Goal: Information Seeking & Learning: Find specific fact

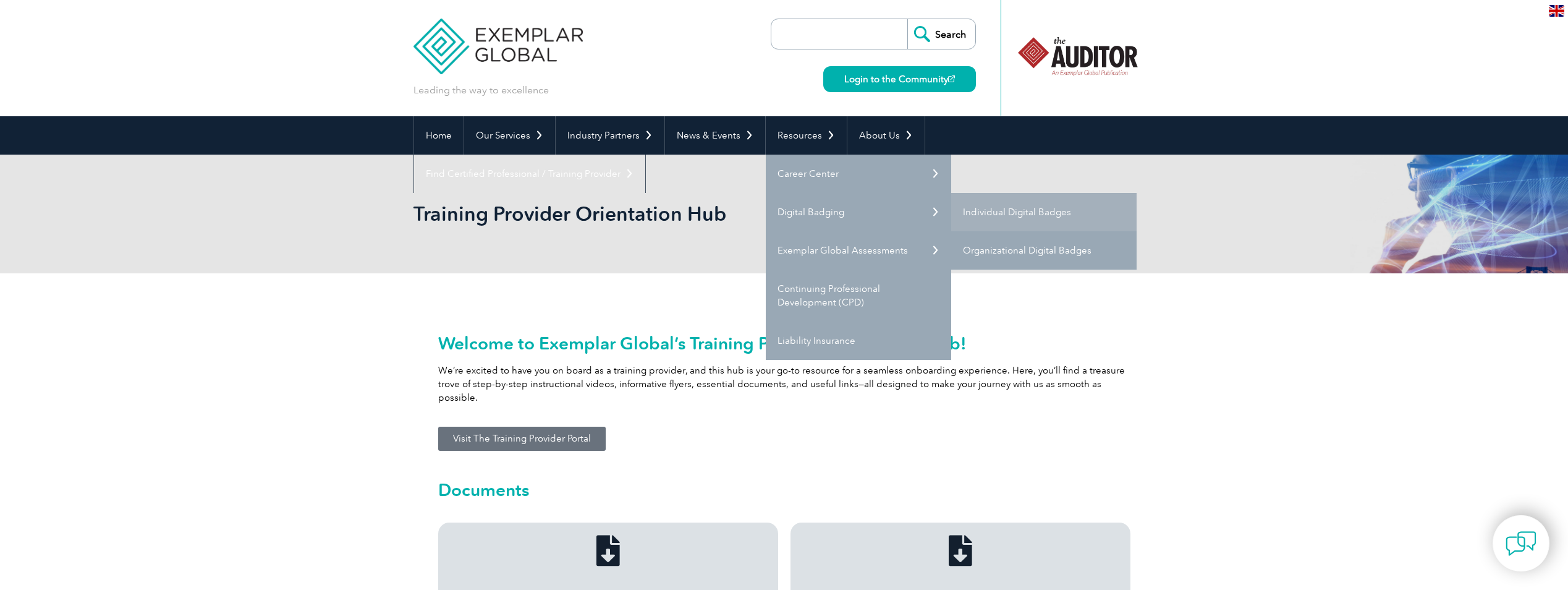
click at [1069, 251] on link "Organizational Digital Badges" at bounding box center [1044, 250] width 186 height 39
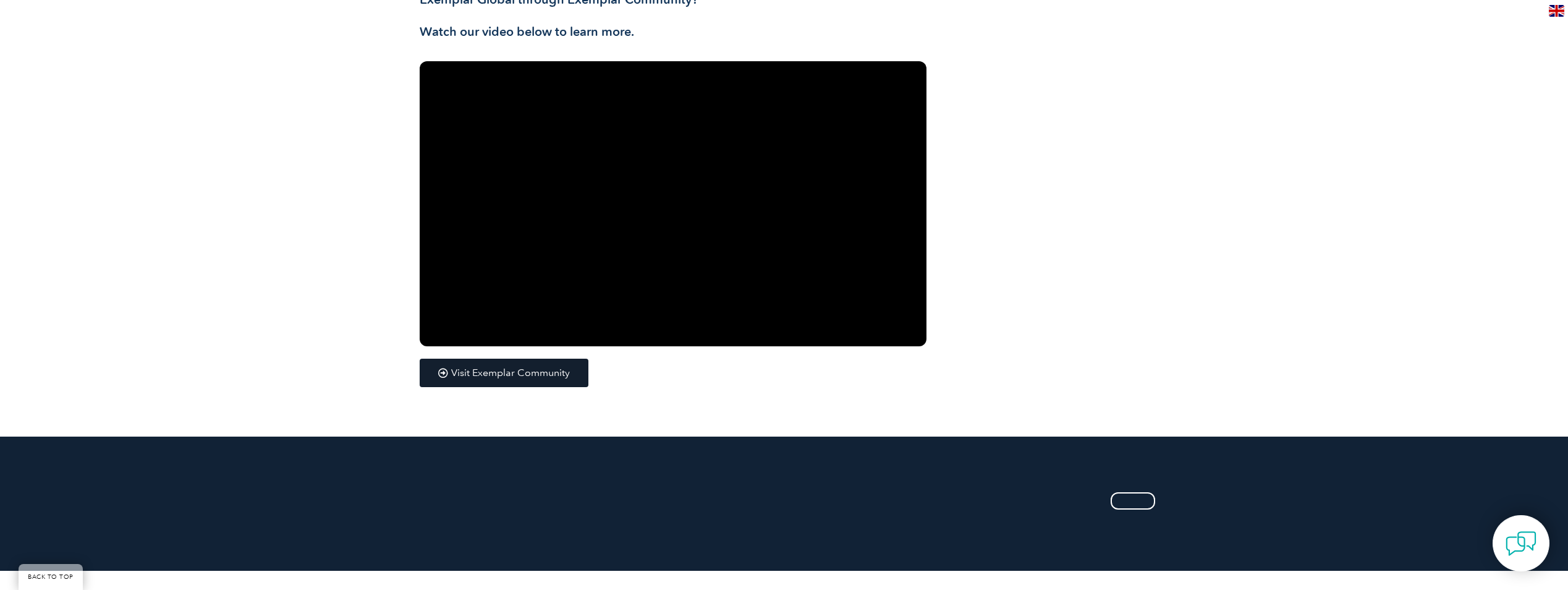
scroll to position [1669, 0]
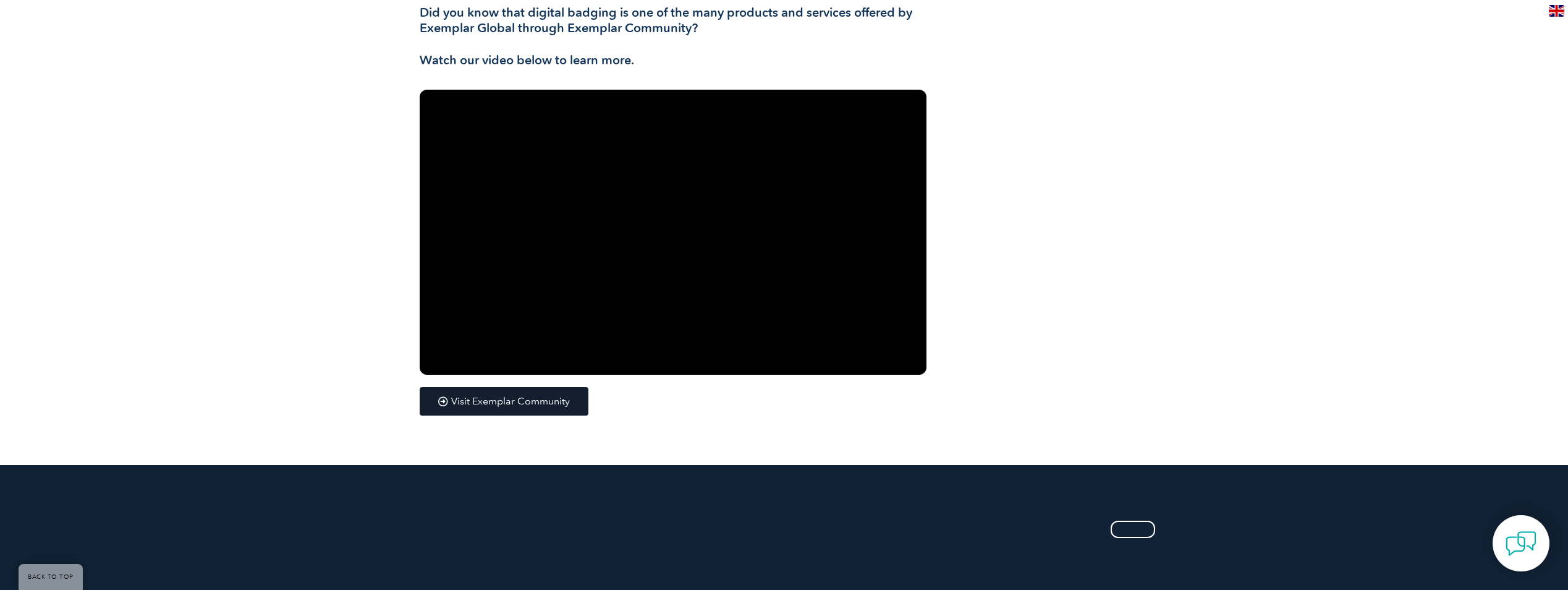
click at [470, 409] on link "Visit Exemplar Community" at bounding box center [504, 401] width 169 height 29
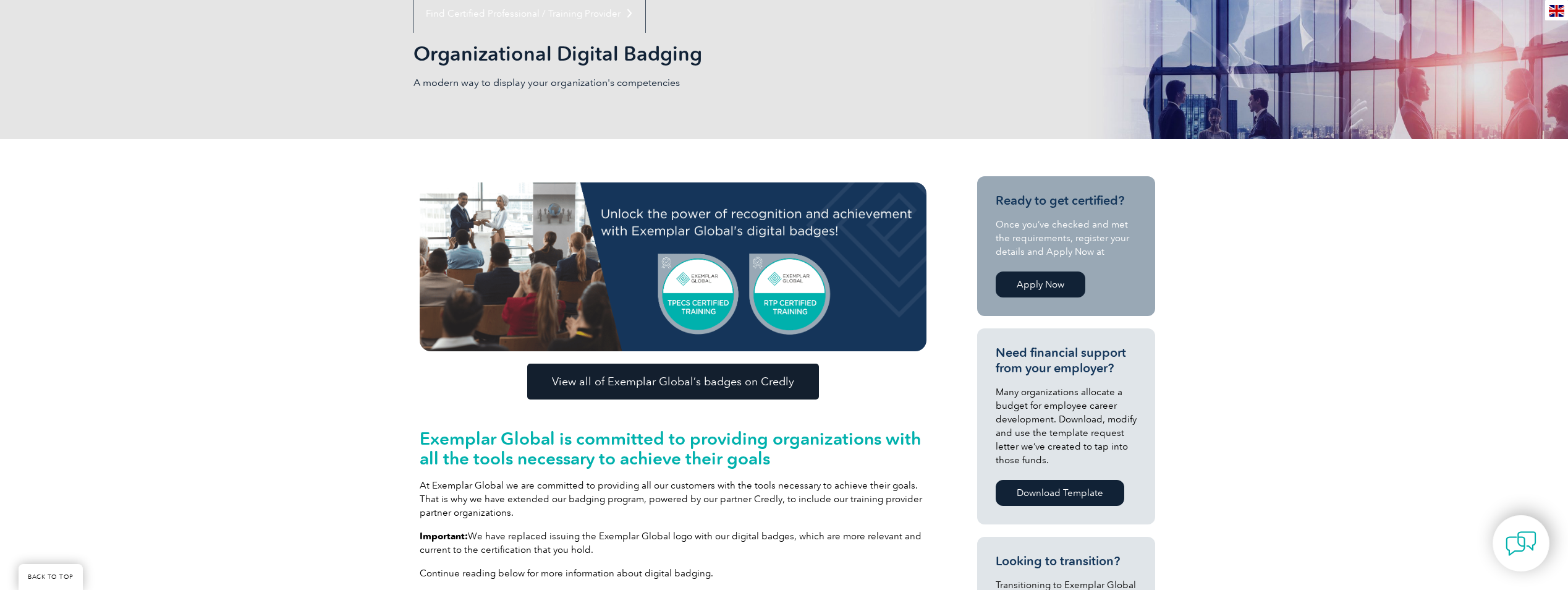
scroll to position [0, 0]
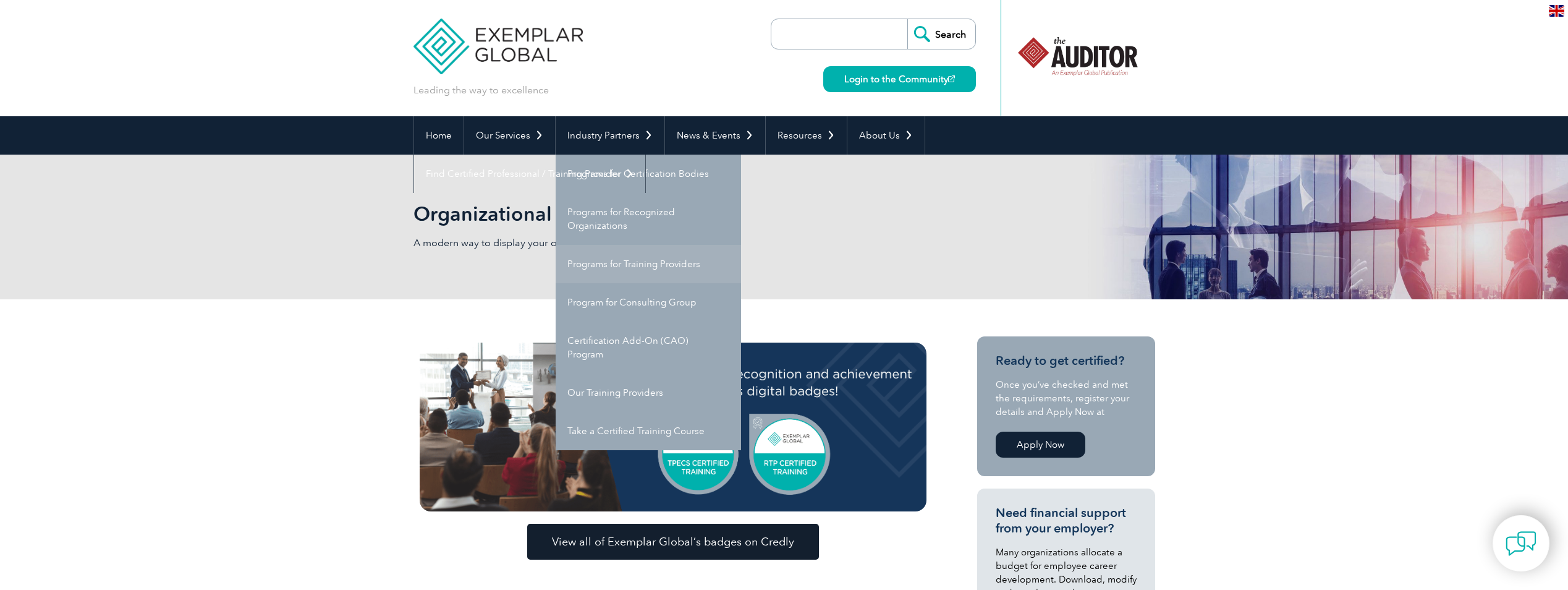
click at [628, 261] on link "Programs for Training Providers" at bounding box center [648, 264] width 186 height 39
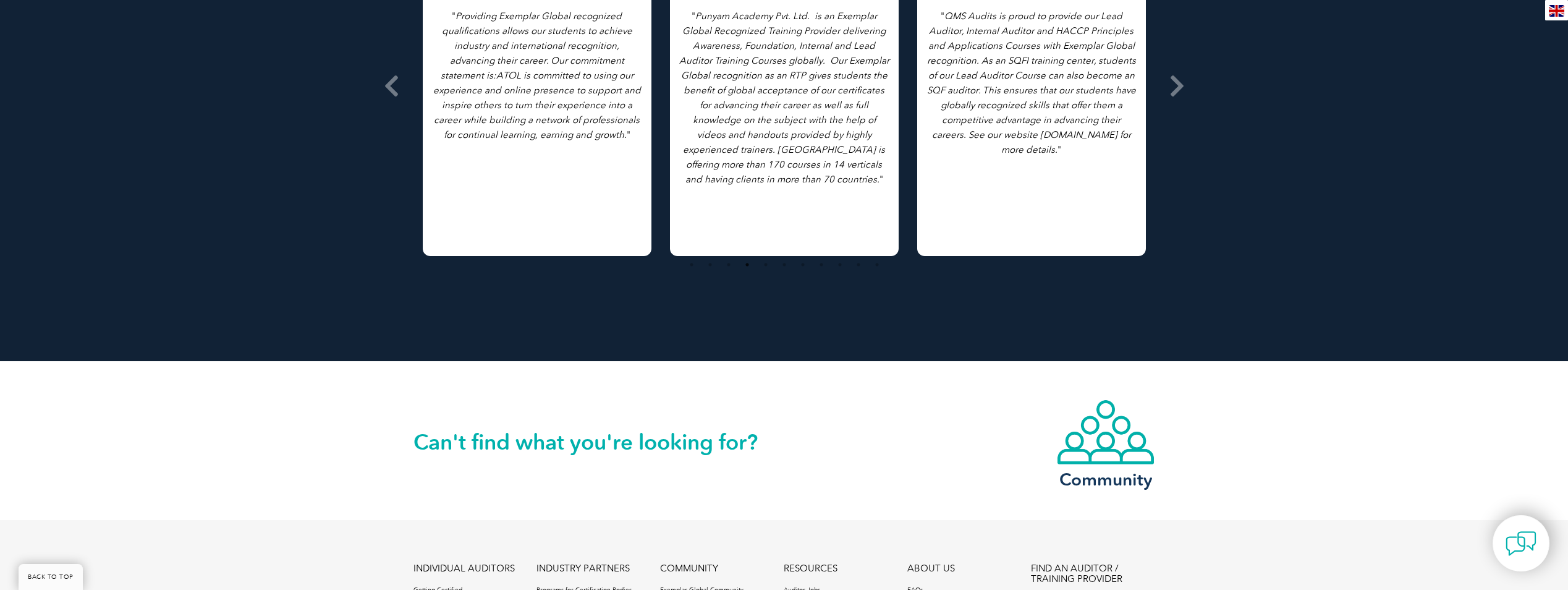
scroll to position [2287, 0]
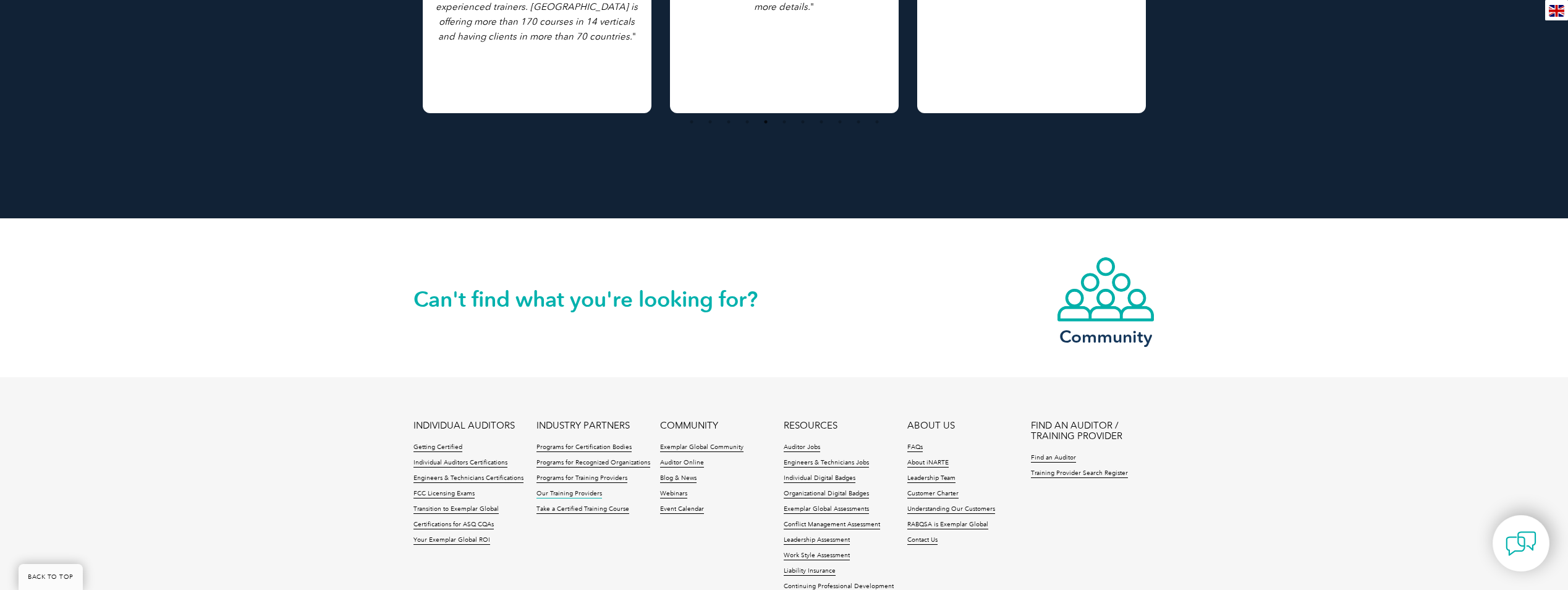
click at [578, 489] on link "Our Training Providers" at bounding box center [569, 494] width 66 height 9
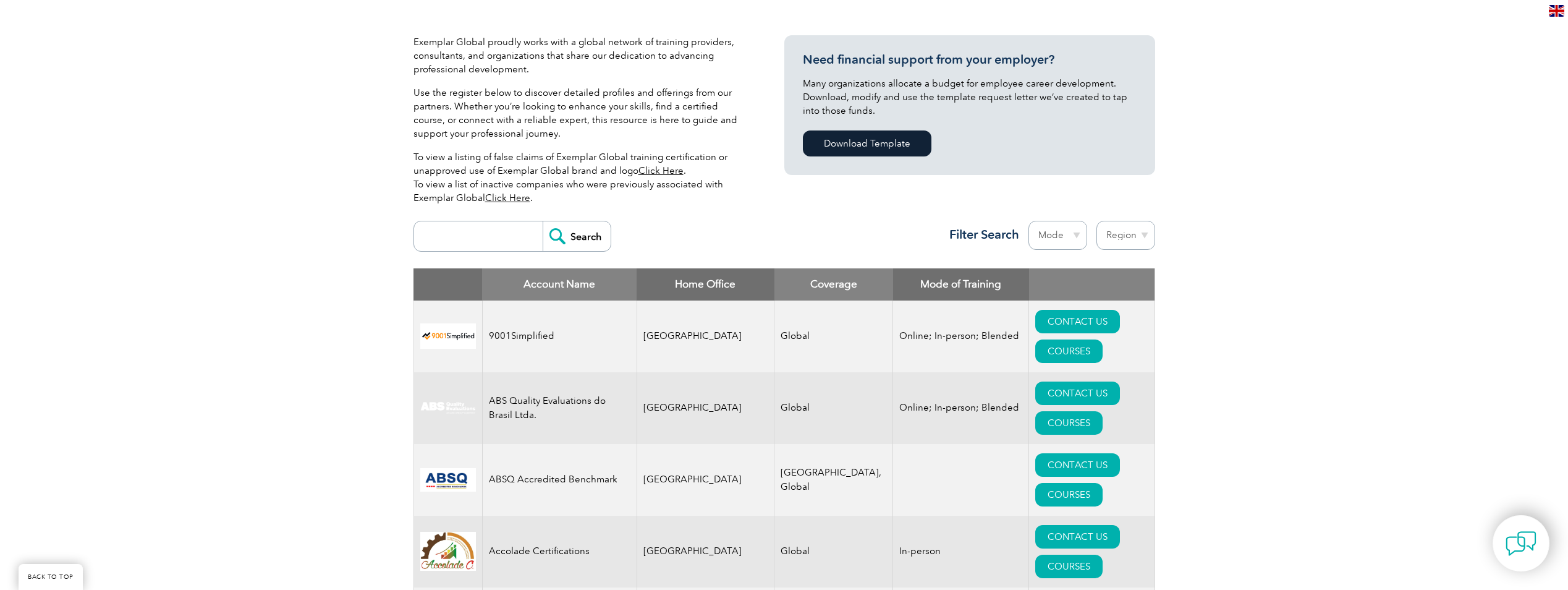
scroll to position [276, 0]
click at [487, 235] on input "search" at bounding box center [481, 235] width 122 height 30
type input "Dédalo"
click at [542, 221] on input "Search" at bounding box center [577, 235] width 68 height 30
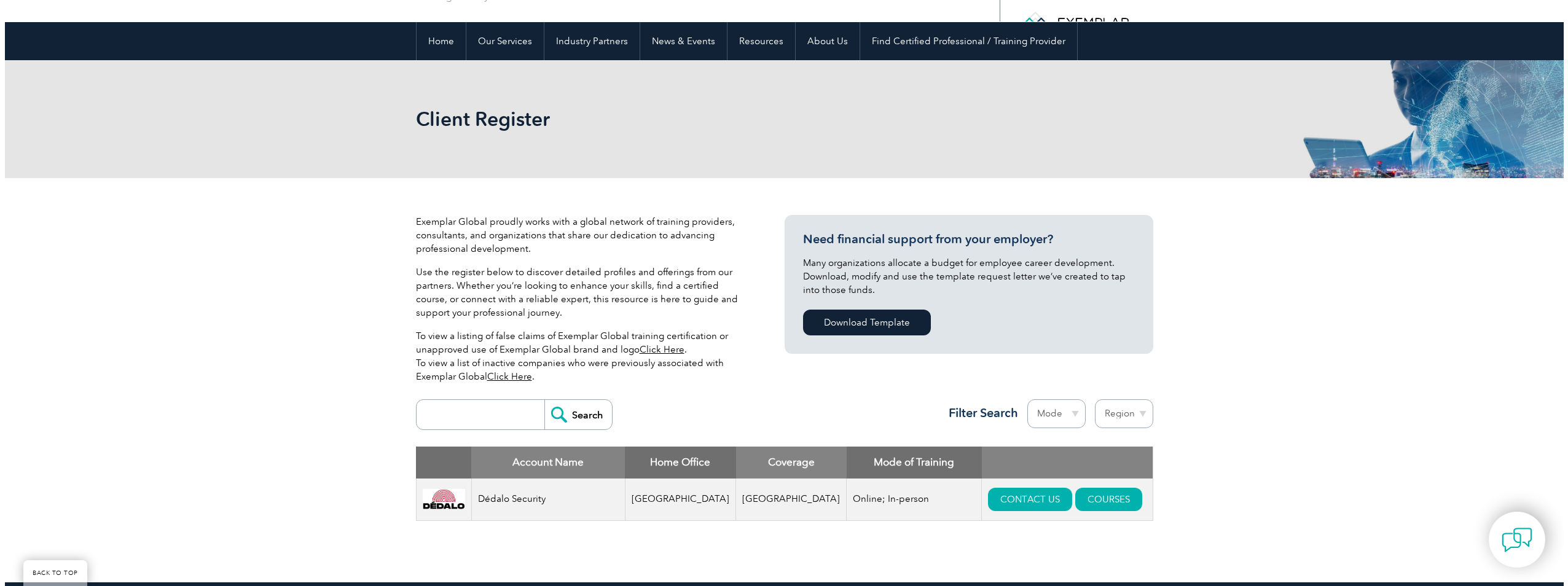
scroll to position [307, 0]
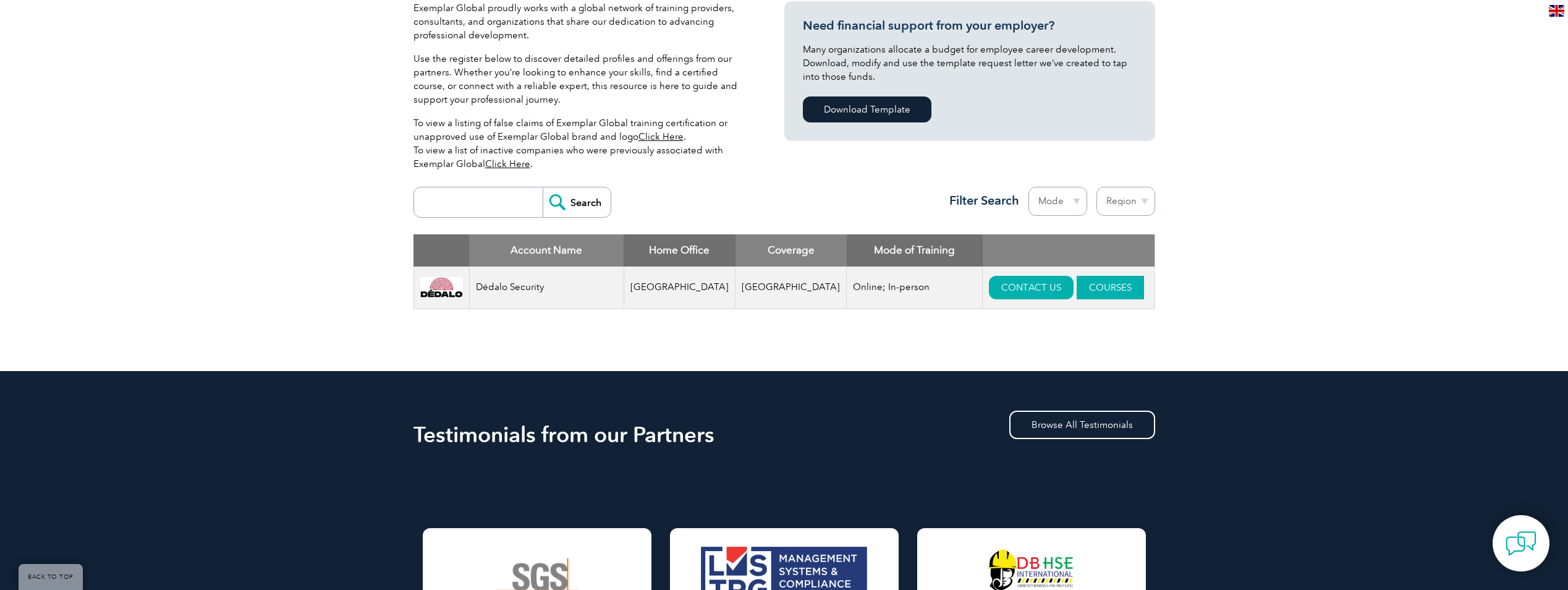
click at [1077, 286] on link "COURSES" at bounding box center [1110, 287] width 67 height 23
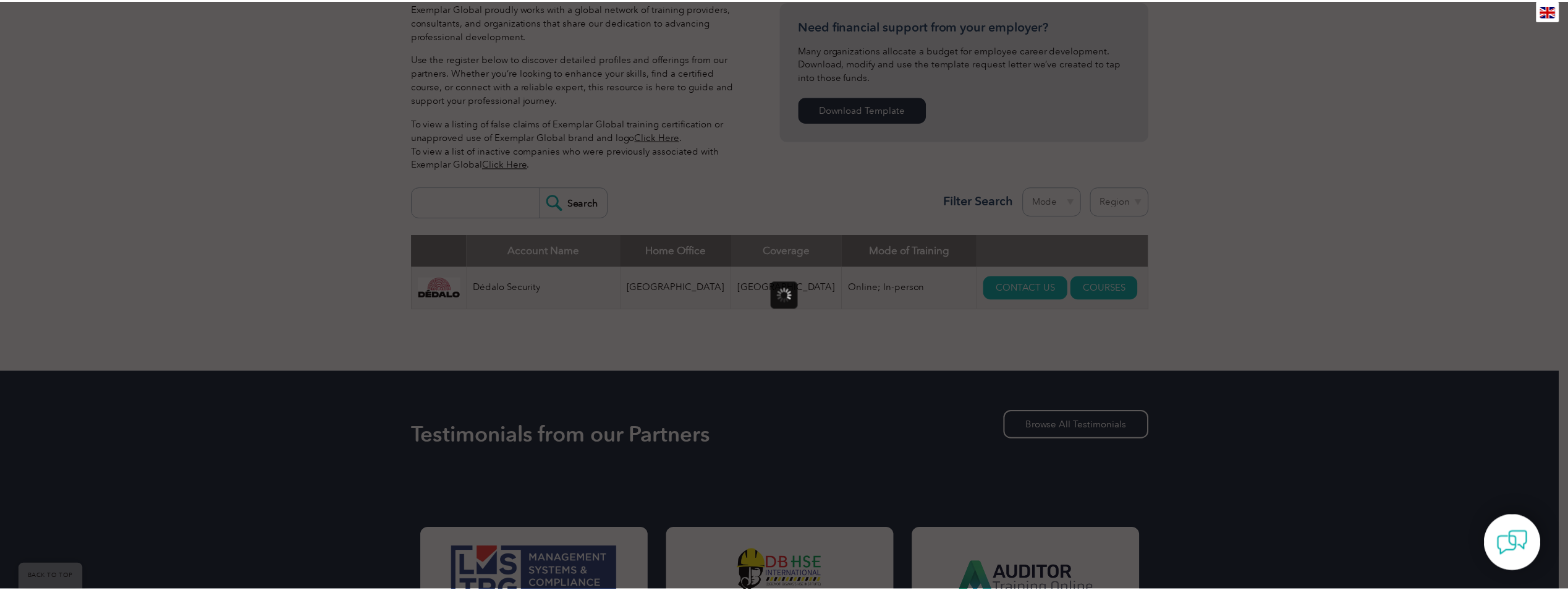
scroll to position [0, 0]
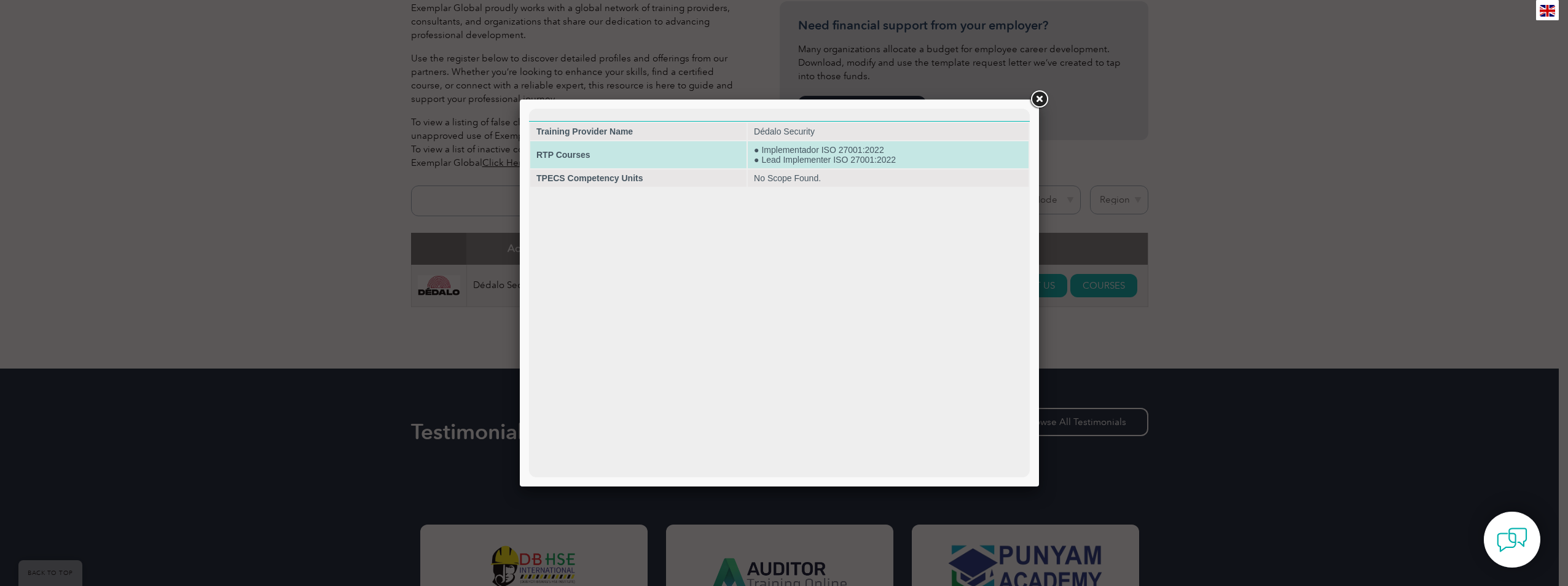
click at [614, 161] on td "RTP Courses" at bounding box center [638, 154] width 216 height 27
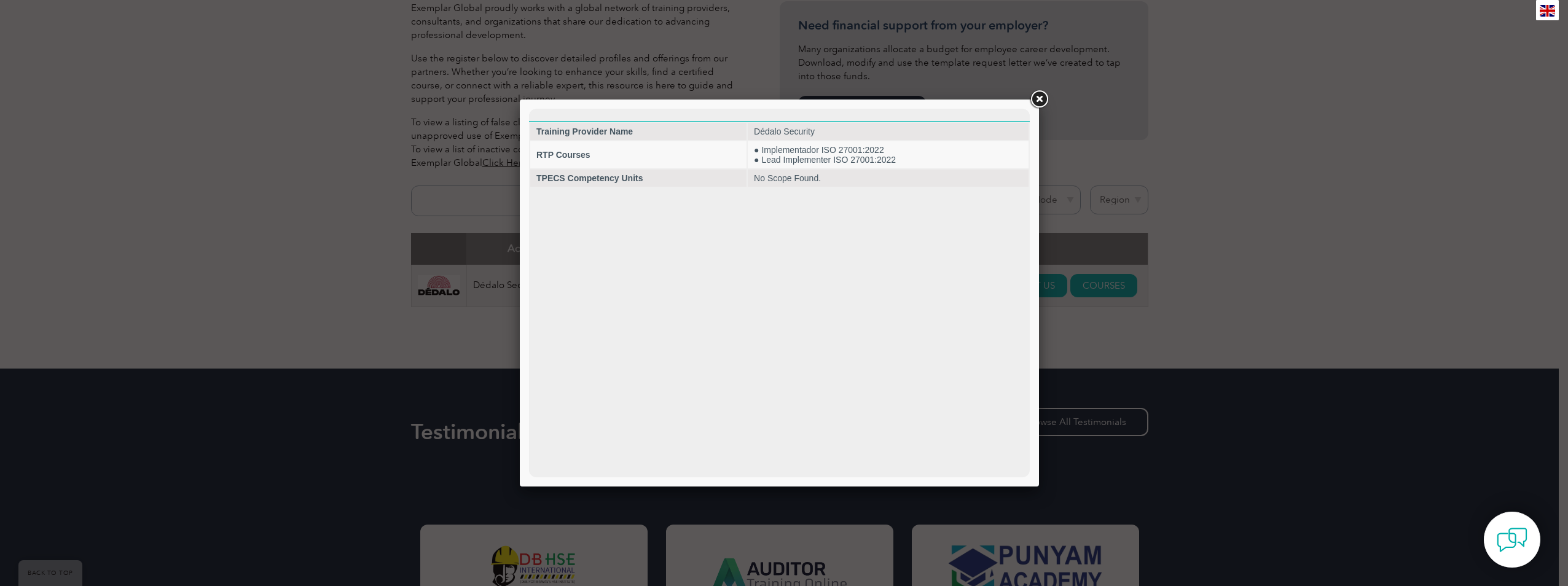
click at [1048, 95] on link at bounding box center [1039, 99] width 22 height 22
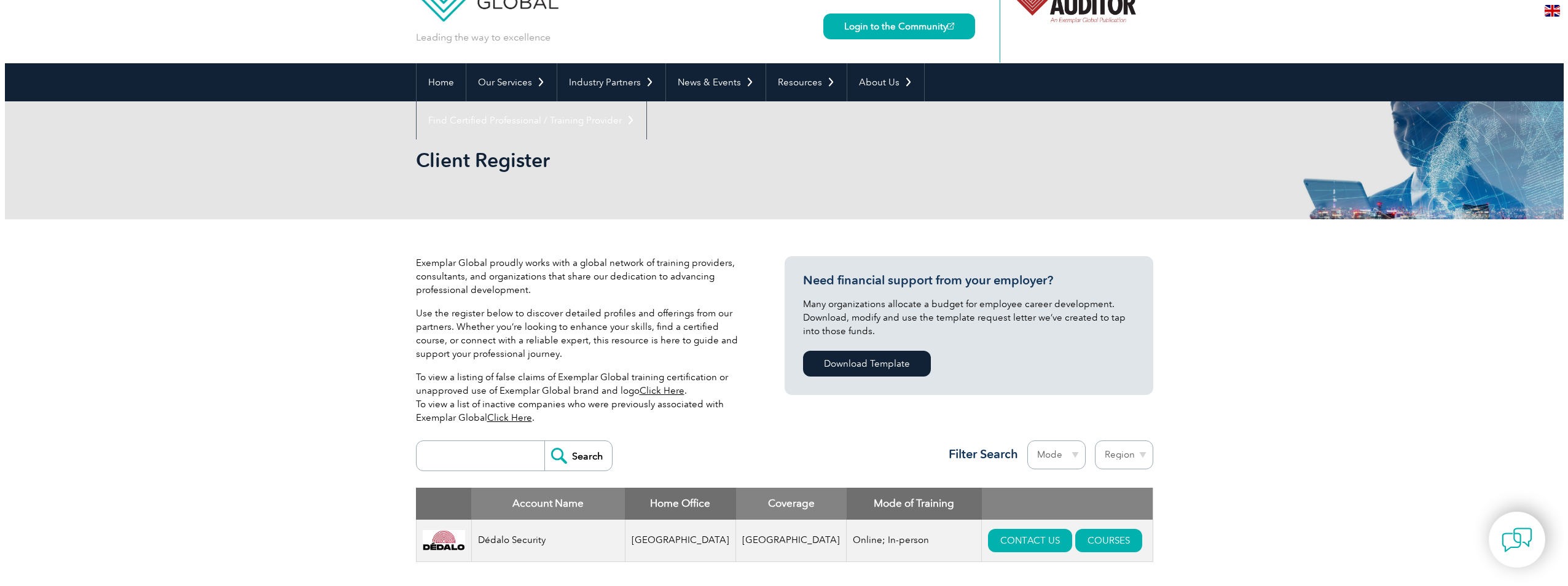
scroll to position [307, 0]
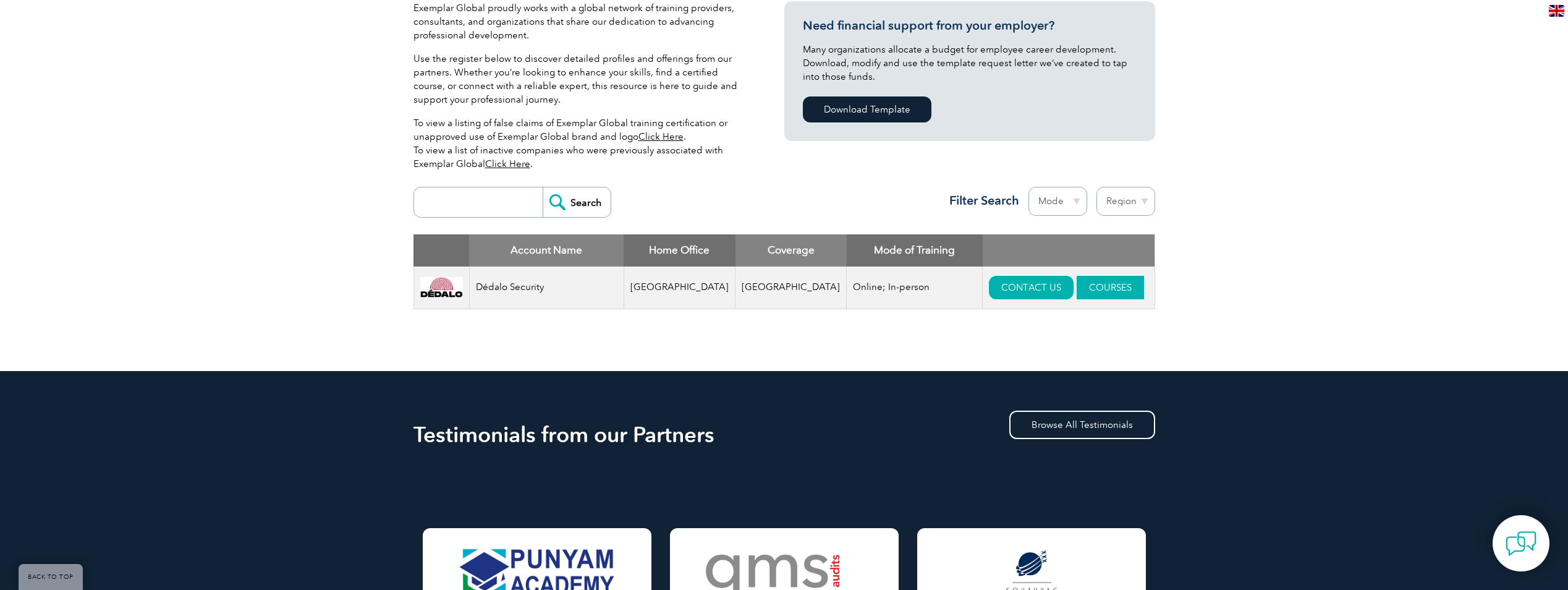
click at [1079, 288] on link "COURSES" at bounding box center [1110, 287] width 67 height 23
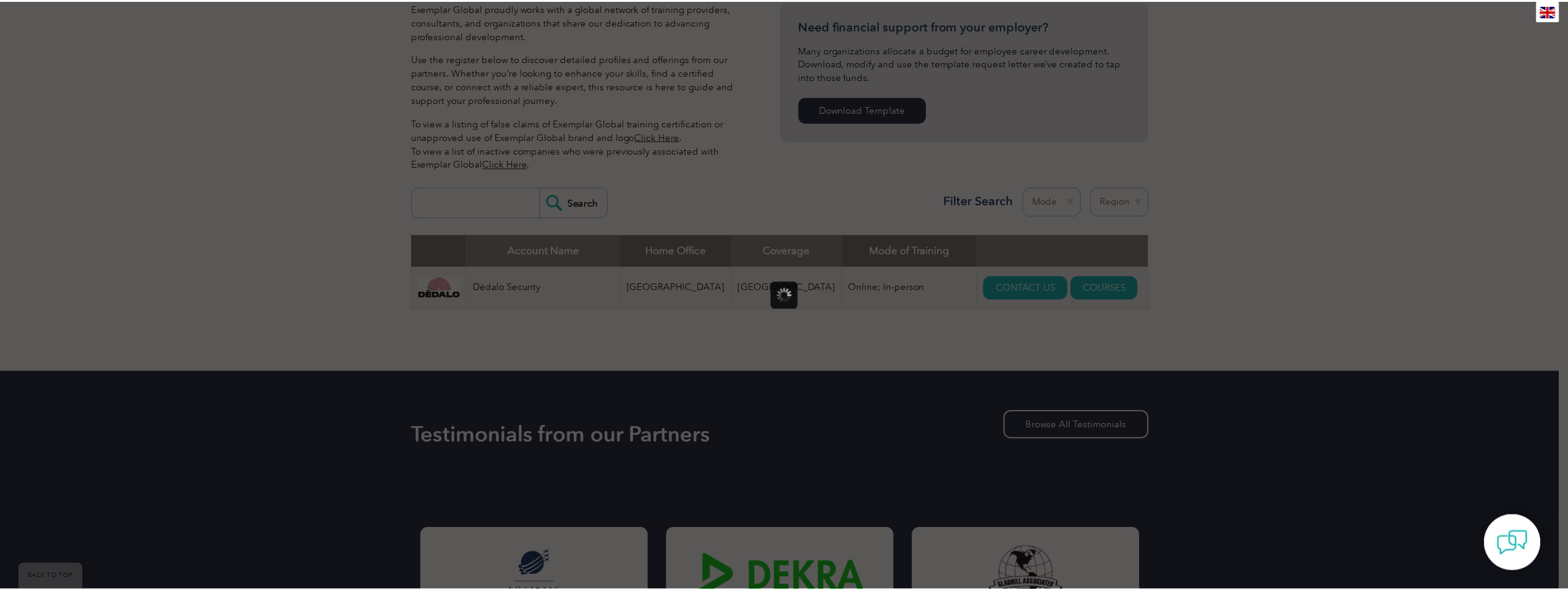
scroll to position [0, 0]
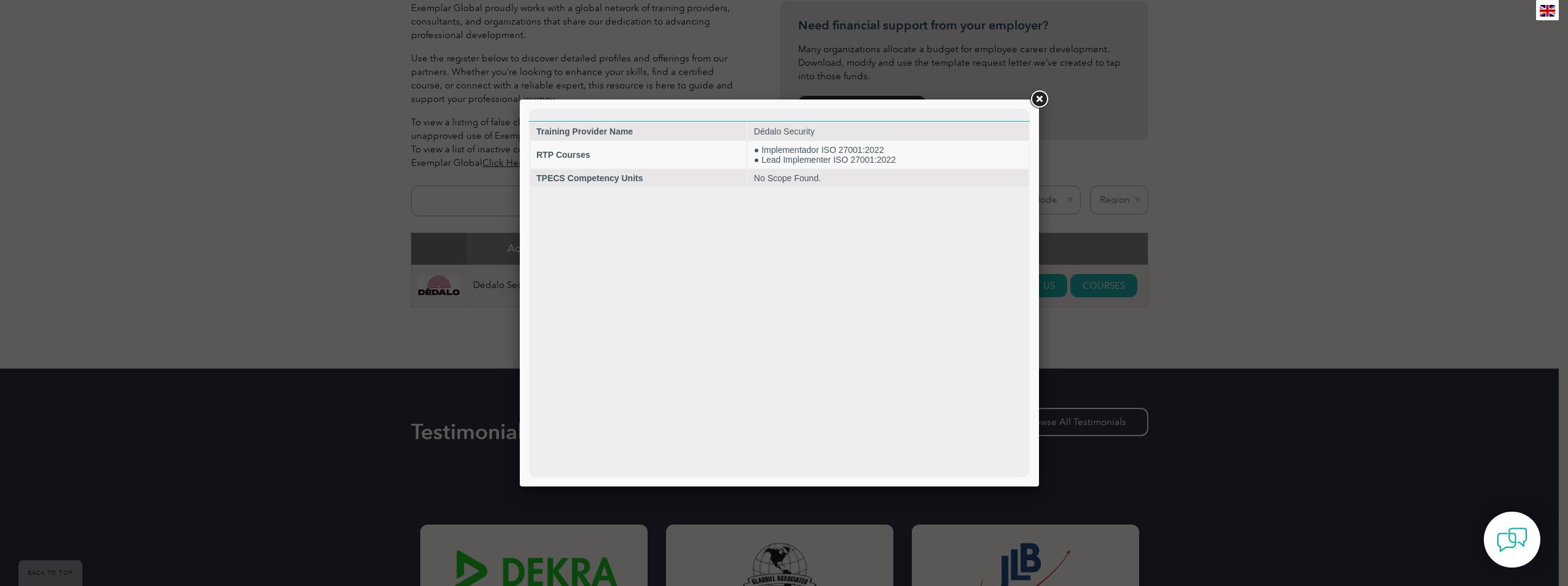
click at [1044, 100] on link at bounding box center [1039, 99] width 22 height 22
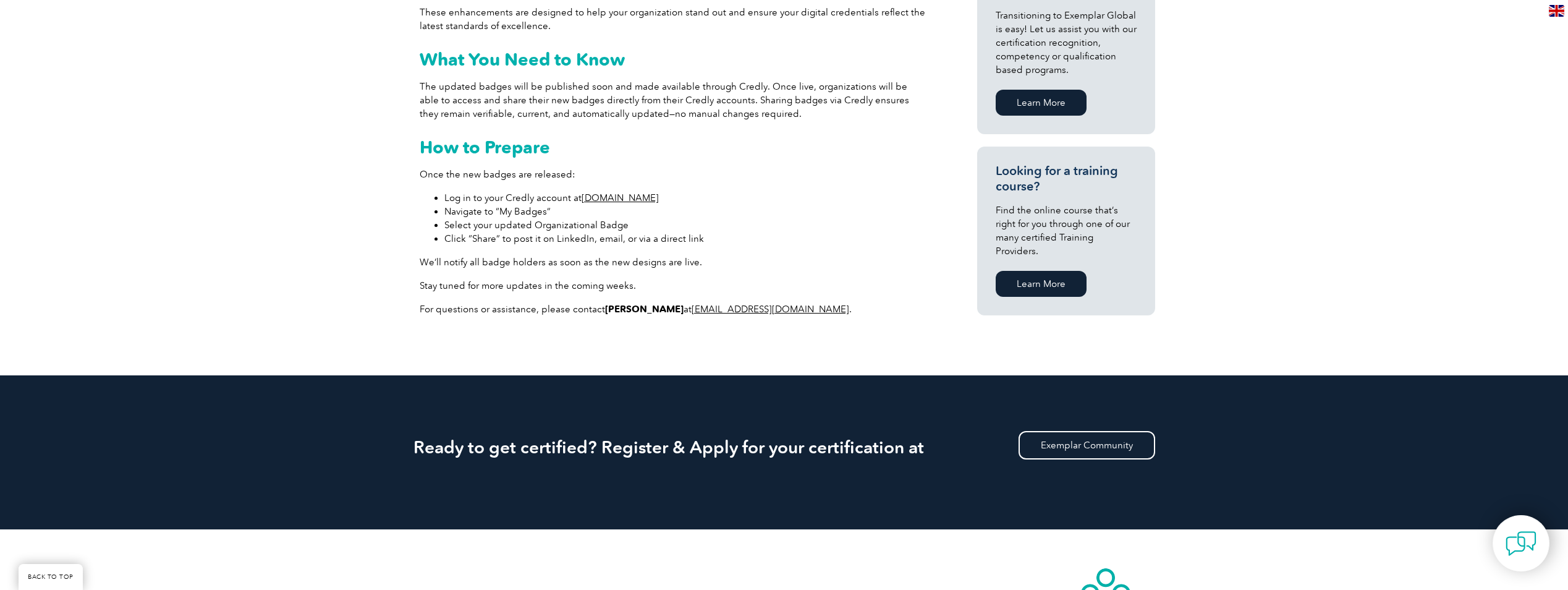
scroll to position [866, 0]
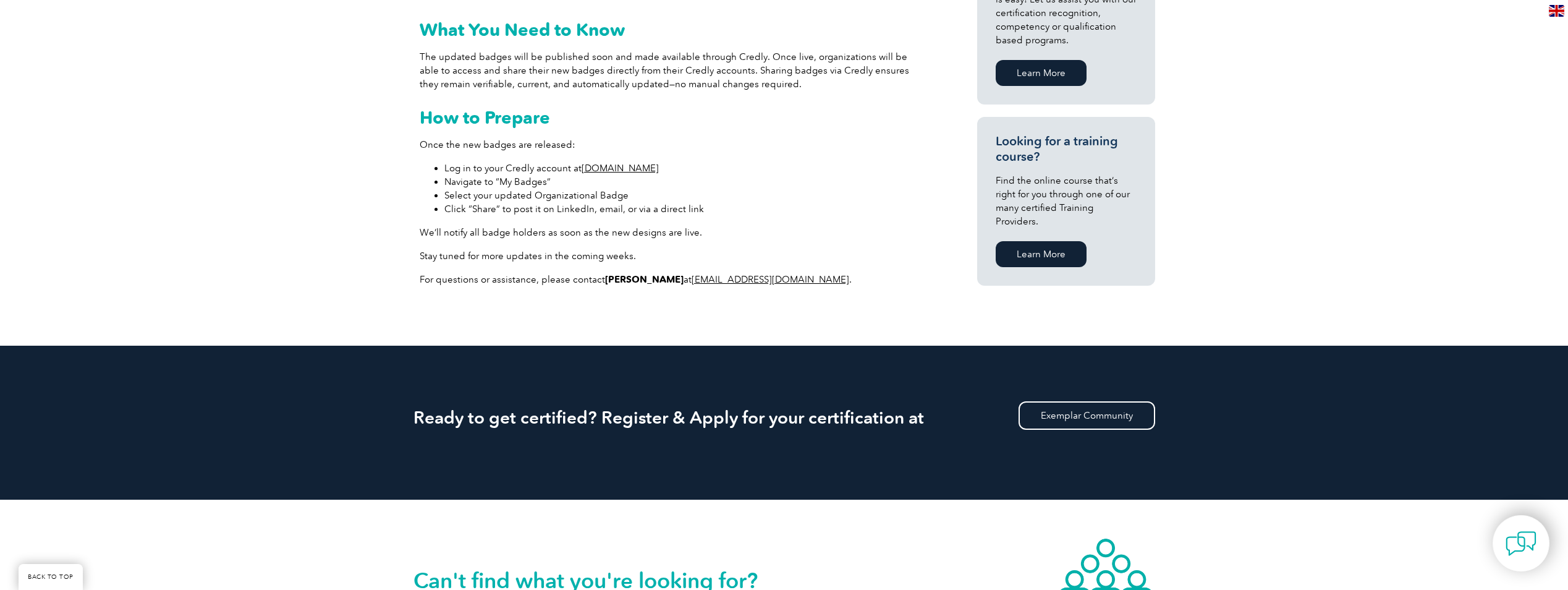
click at [620, 165] on link "[DOMAIN_NAME]" at bounding box center [621, 168] width 77 height 11
